Goal: Task Accomplishment & Management: Use online tool/utility

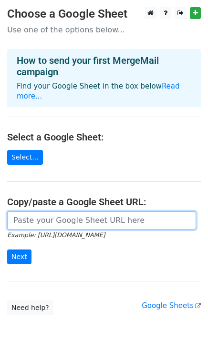
click at [72, 213] on input "url" at bounding box center [101, 221] width 189 height 18
paste input "[URL][DOMAIN_NAME]"
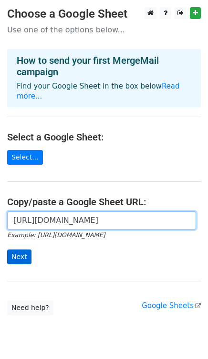
type input "[URL][DOMAIN_NAME]"
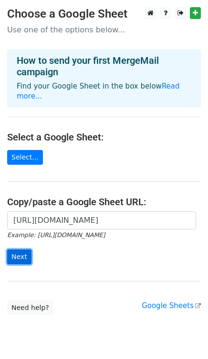
scroll to position [0, 0]
click at [25, 250] on input "Next" at bounding box center [19, 257] width 24 height 15
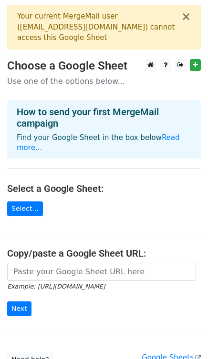
click at [61, 282] on icon "Example: [URL][DOMAIN_NAME]" at bounding box center [56, 286] width 98 height 9
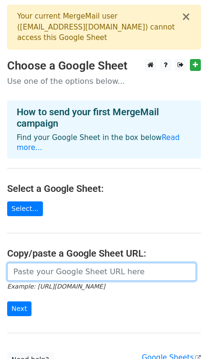
click at [83, 263] on input "url" at bounding box center [101, 272] width 189 height 18
paste input "[URL][DOMAIN_NAME]"
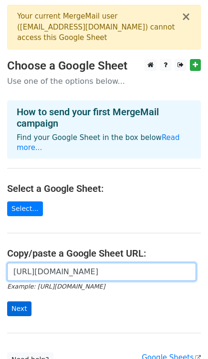
type input "[URL][DOMAIN_NAME]"
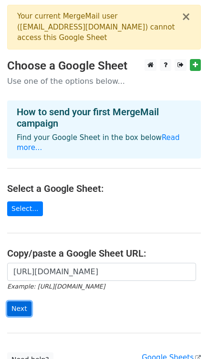
scroll to position [0, 0]
click at [21, 302] on input "Next" at bounding box center [19, 309] width 24 height 15
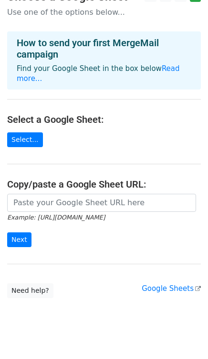
scroll to position [73, 0]
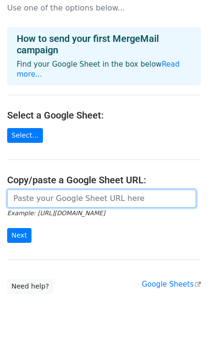
click at [133, 194] on input "url" at bounding box center [101, 199] width 189 height 18
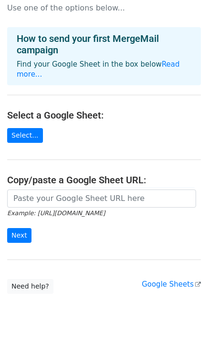
click at [104, 264] on main "× Your current MergeMail user ( parystravelwojtek@gmail.com ) cannot access thi…" at bounding box center [104, 112] width 208 height 363
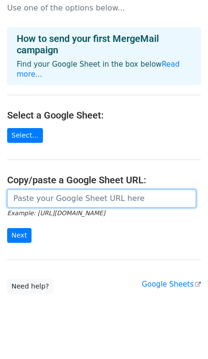
click at [103, 190] on input "url" at bounding box center [101, 199] width 189 height 18
paste input "[URL][DOMAIN_NAME]"
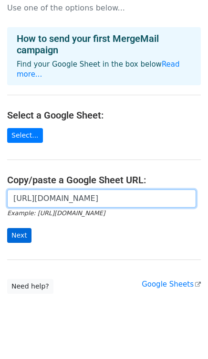
type input "[URL][DOMAIN_NAME]"
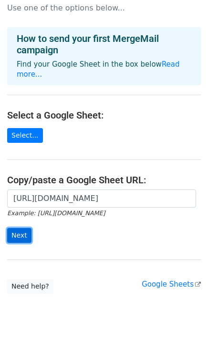
scroll to position [0, 0]
click at [21, 230] on input "Next" at bounding box center [19, 235] width 24 height 15
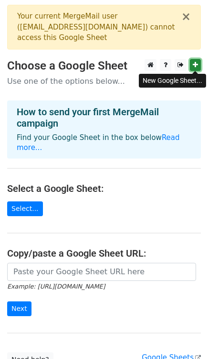
click at [193, 62] on icon at bounding box center [195, 64] width 5 height 7
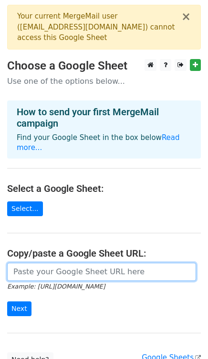
click at [82, 264] on input "url" at bounding box center [101, 272] width 189 height 18
paste input "https://docs.google.com/spreadsheets/d/1zMOWHZ3kuq8eTY6-Gh8KXdISLvj7O45Cj0EnA_x…"
type input "https://docs.google.com/spreadsheets/d/1zMOWHZ3kuq8eTY6-Gh8KXdISLvj7O45Cj0EnA_x…"
click at [7, 302] on input "Next" at bounding box center [19, 309] width 24 height 15
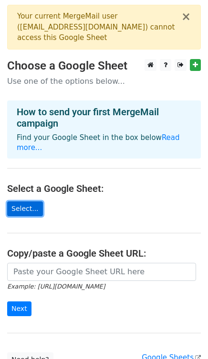
click at [31, 202] on link "Select..." at bounding box center [25, 209] width 36 height 15
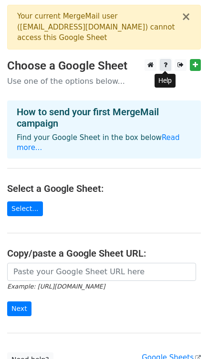
click at [168, 67] on link at bounding box center [165, 65] width 11 height 12
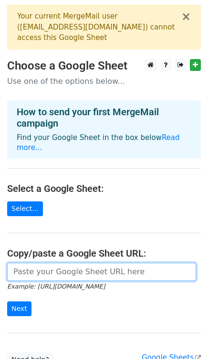
click at [65, 263] on input "url" at bounding box center [101, 272] width 189 height 18
paste input "https://docs.google.com/spreadsheets/d/1zMOWHZ3kuq8eTY6-Gh8KXdISLvj7O45Cj0EnA_x…"
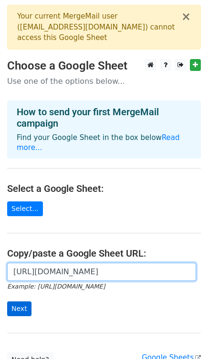
type input "https://docs.google.com/spreadsheets/d/1zMOWHZ3kuq8eTY6-Gh8KXdISLvj7O45Cj0EnA_x…"
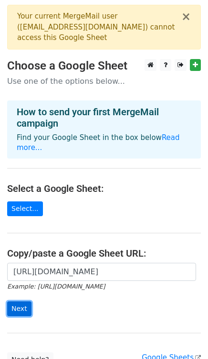
scroll to position [0, 0]
click at [23, 302] on input "Next" at bounding box center [19, 309] width 24 height 15
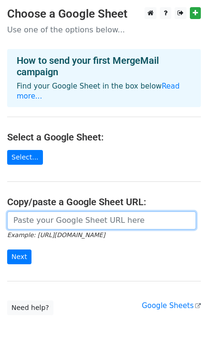
click at [68, 213] on input "url" at bounding box center [101, 221] width 189 height 18
paste input "[URL][DOMAIN_NAME]"
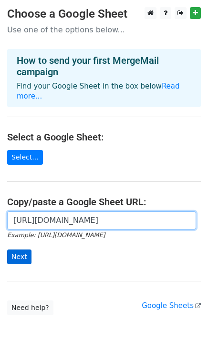
type input "[URL][DOMAIN_NAME]"
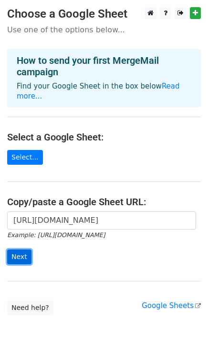
scroll to position [0, 0]
click at [24, 250] on input "Next" at bounding box center [19, 257] width 24 height 15
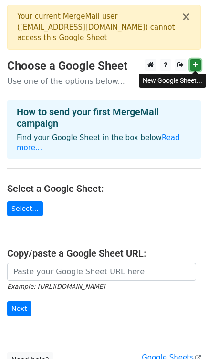
click at [194, 68] on icon at bounding box center [195, 64] width 5 height 7
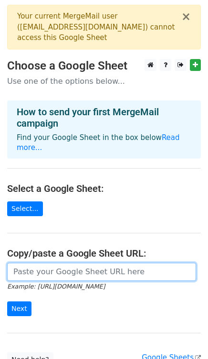
click at [99, 263] on input "url" at bounding box center [101, 272] width 189 height 18
paste input "https://docs.google.com/spreadsheets/d/1iqnrqk3lnmpGfVpYzz-SS2c9OxWbGpUoatLZBLZ…"
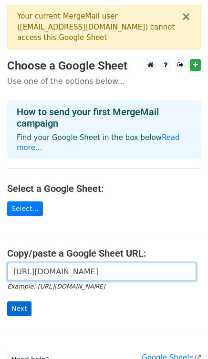
type input "https://docs.google.com/spreadsheets/d/1iqnrqk3lnmpGfVpYzz-SS2c9OxWbGpUoatLZBLZ…"
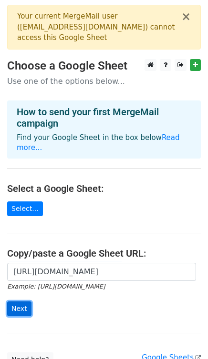
scroll to position [0, 0]
click at [20, 302] on input "Next" at bounding box center [19, 309] width 24 height 15
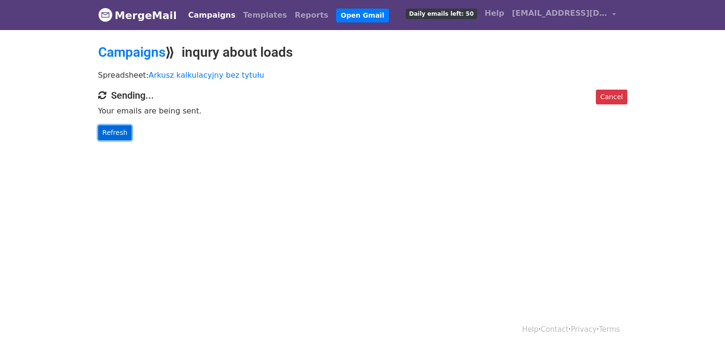
click at [113, 133] on link "Refresh" at bounding box center [115, 132] width 34 height 15
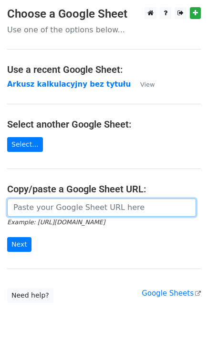
click at [46, 208] on input "url" at bounding box center [101, 208] width 189 height 18
paste input "[URL][DOMAIN_NAME]"
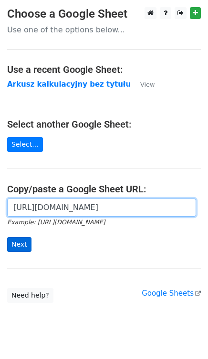
type input "[URL][DOMAIN_NAME]"
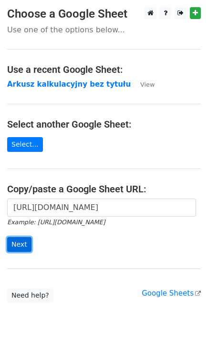
scroll to position [0, 0]
click at [17, 246] on input "Next" at bounding box center [19, 244] width 24 height 15
